Goal: Information Seeking & Learning: Learn about a topic

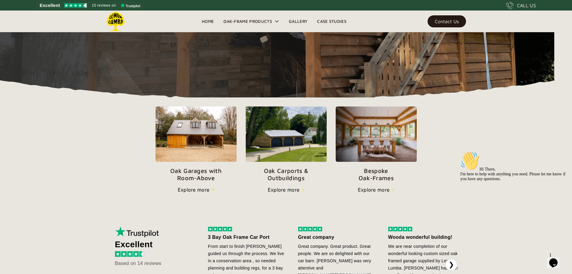
scroll to position [147, 0]
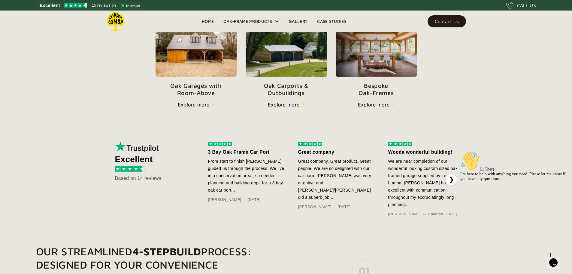
click at [156, 77] on img at bounding box center [196, 49] width 81 height 56
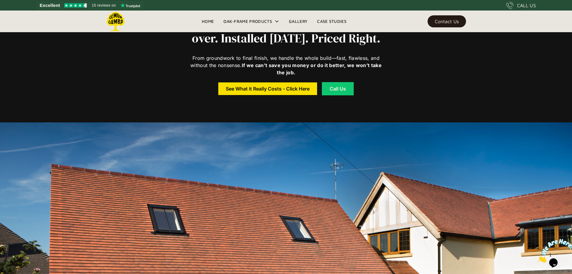
scroll to position [274, 0]
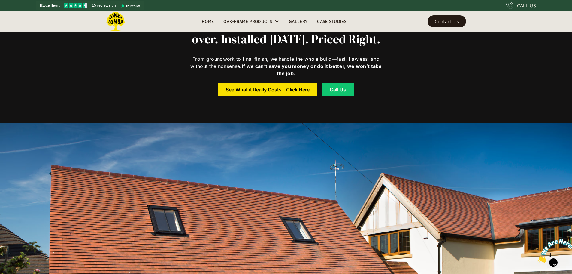
click at [257, 92] on div "See What it Really Costs - Click Here" at bounding box center [268, 89] width 84 height 4
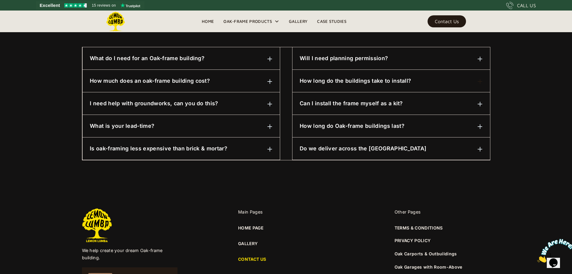
scroll to position [315, 0]
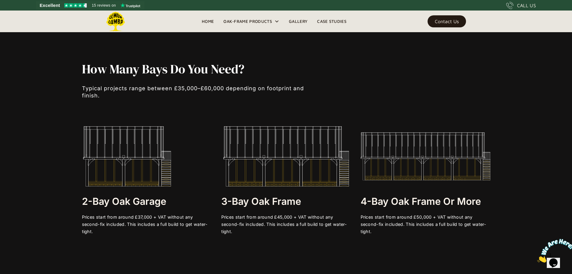
scroll to position [1178, 0]
drag, startPoint x: 86, startPoint y: 226, endPoint x: 149, endPoint y: 222, distance: 63.5
click at [149, 222] on div "Prices start from around £37,000 + VAT without any second-fix included. This in…" at bounding box center [147, 224] width 130 height 22
click at [164, 223] on div "Prices start from around £37,000 + VAT without any second-fix included. This in…" at bounding box center [147, 224] width 130 height 22
drag, startPoint x: 188, startPoint y: 224, endPoint x: 94, endPoint y: 230, distance: 94.2
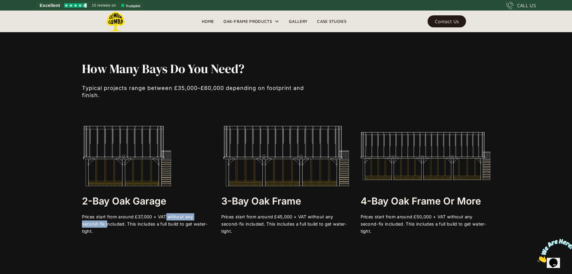
click at [93, 230] on div "Prices start from around £37,000 + VAT without any second-fix included. This in…" at bounding box center [147, 224] width 130 height 22
drag, startPoint x: 115, startPoint y: 230, endPoint x: 189, endPoint y: 229, distance: 74.5
click at [189, 229] on div "Prices start from around £37,000 + VAT without any second-fix included. This in…" at bounding box center [147, 224] width 130 height 22
click at [186, 235] on div "2-bay Oak Garage Prices start from around £37,000 + VAT without any second-fix …" at bounding box center [147, 180] width 130 height 109
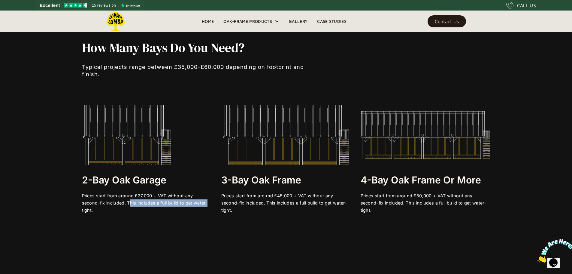
click at [182, 237] on div "How Many Bays Do You Need? Typical projects range between £35,000–£60,000 depen…" at bounding box center [286, 127] width 409 height 245
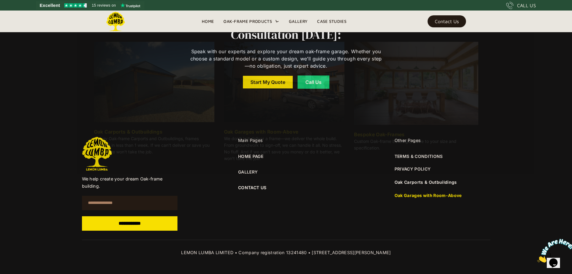
scroll to position [4547, 0]
